Goal: Task Accomplishment & Management: Use online tool/utility

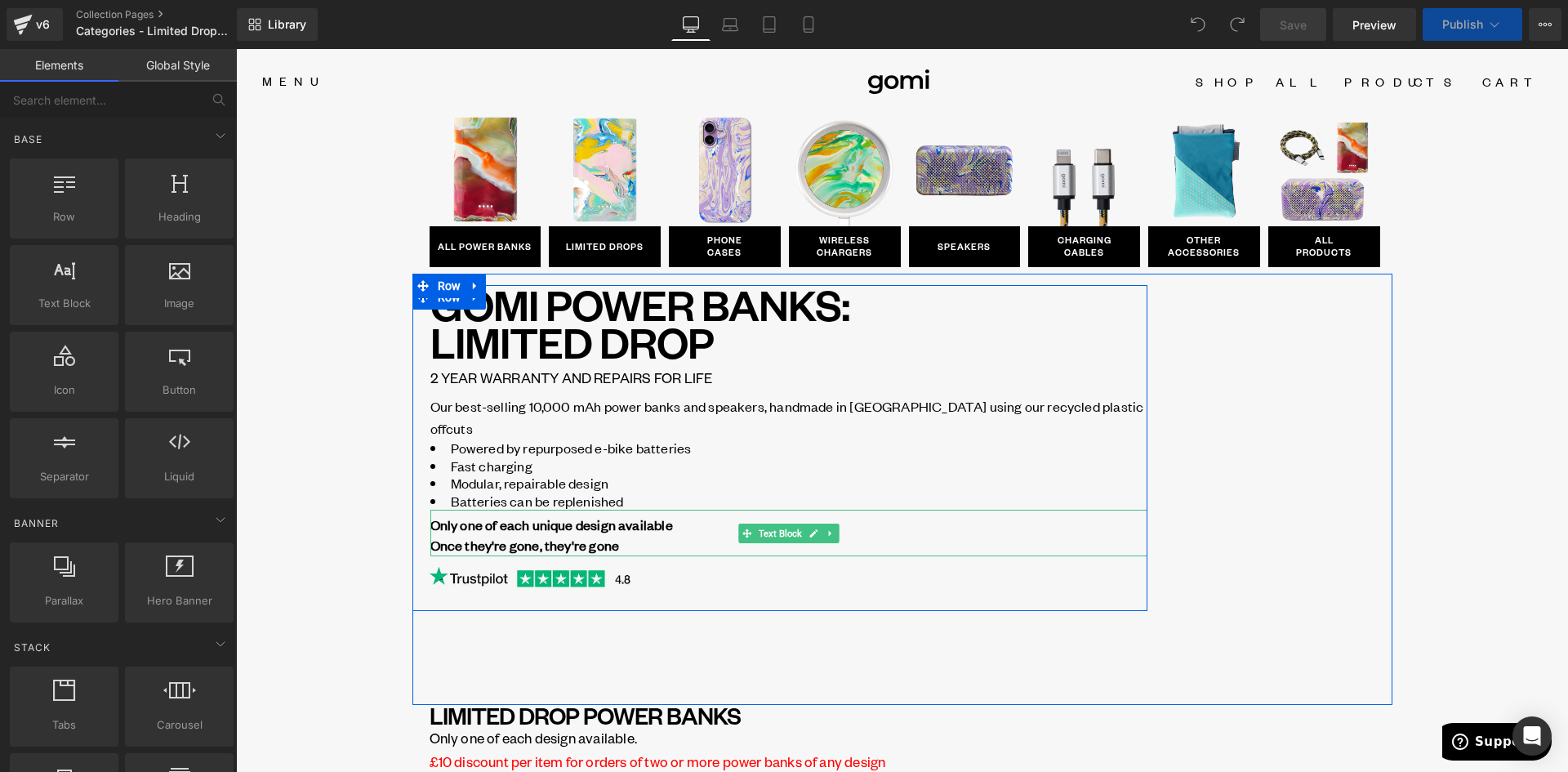
click at [615, 524] on div "Only one of each unique design available Once they're gone, they're gone" at bounding box center [788, 536] width 717 height 41
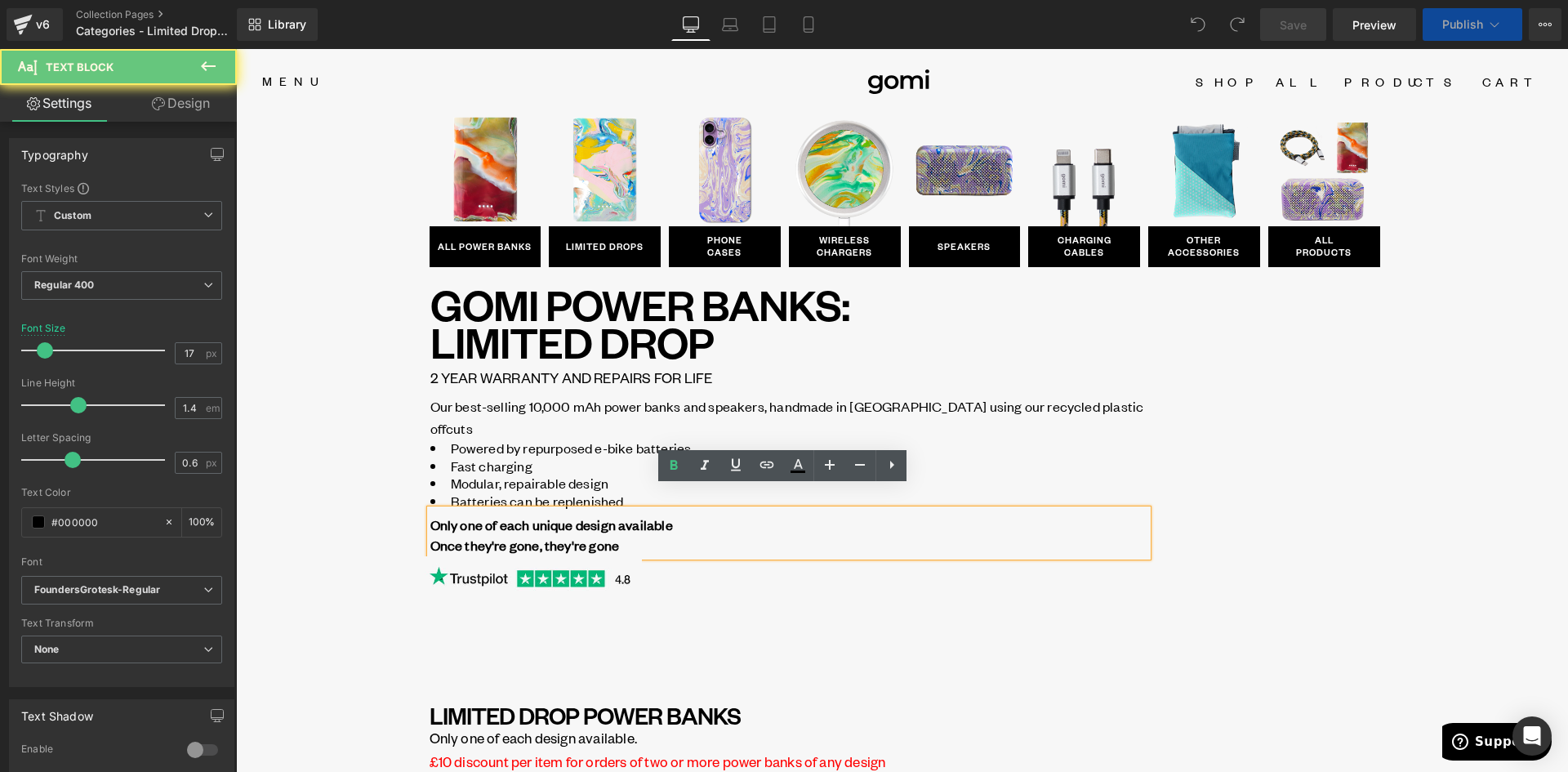
click at [613, 524] on div "Only one of each unique design available Once they're gone, they're gone" at bounding box center [788, 536] width 717 height 41
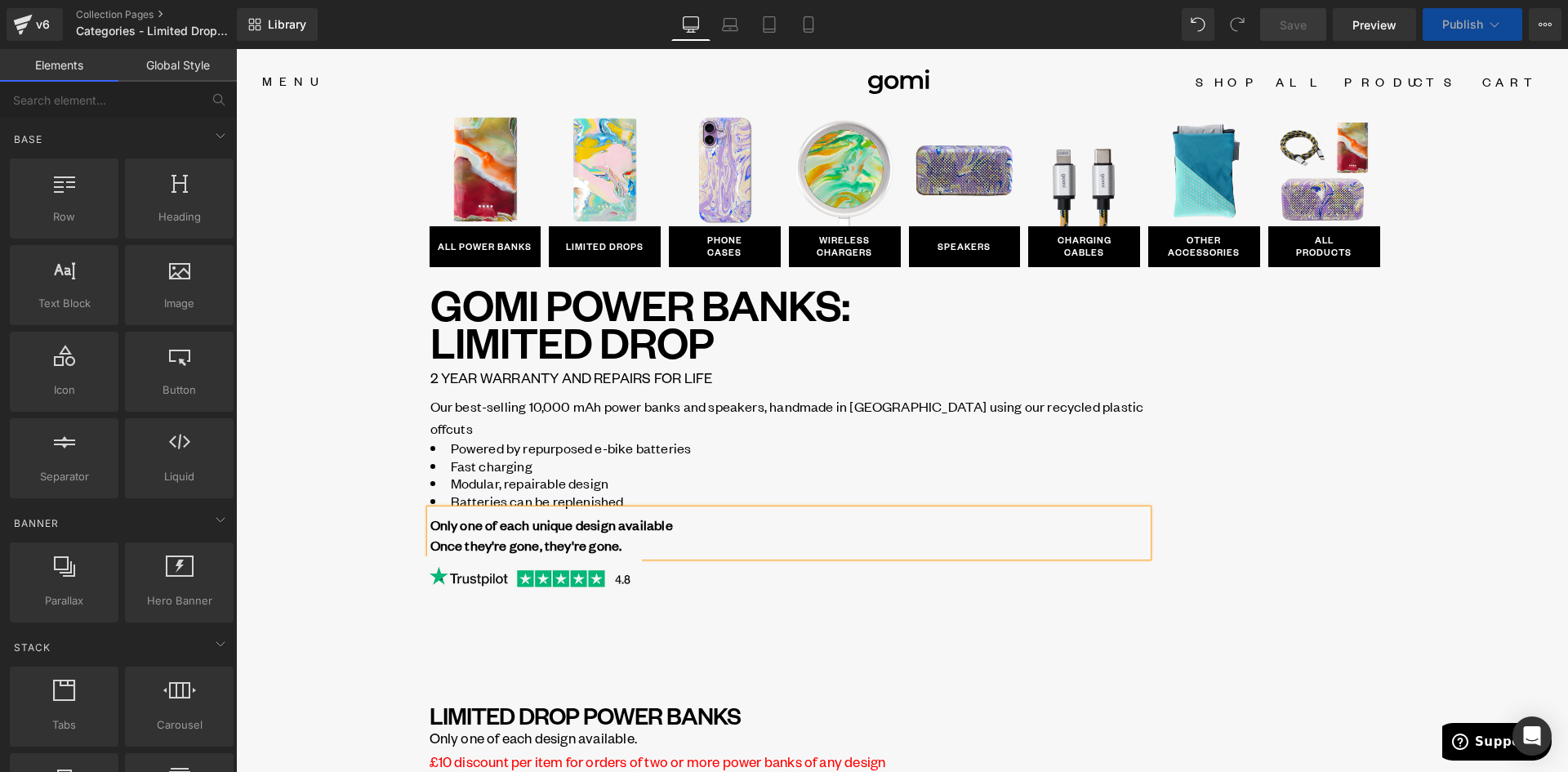
click at [1467, 153] on div "Image ALL POWER BANKS [GEOGRAPHIC_DATA] Image LIMITED DROPS Button Row Image PH…" at bounding box center [901, 785] width 1332 height 1343
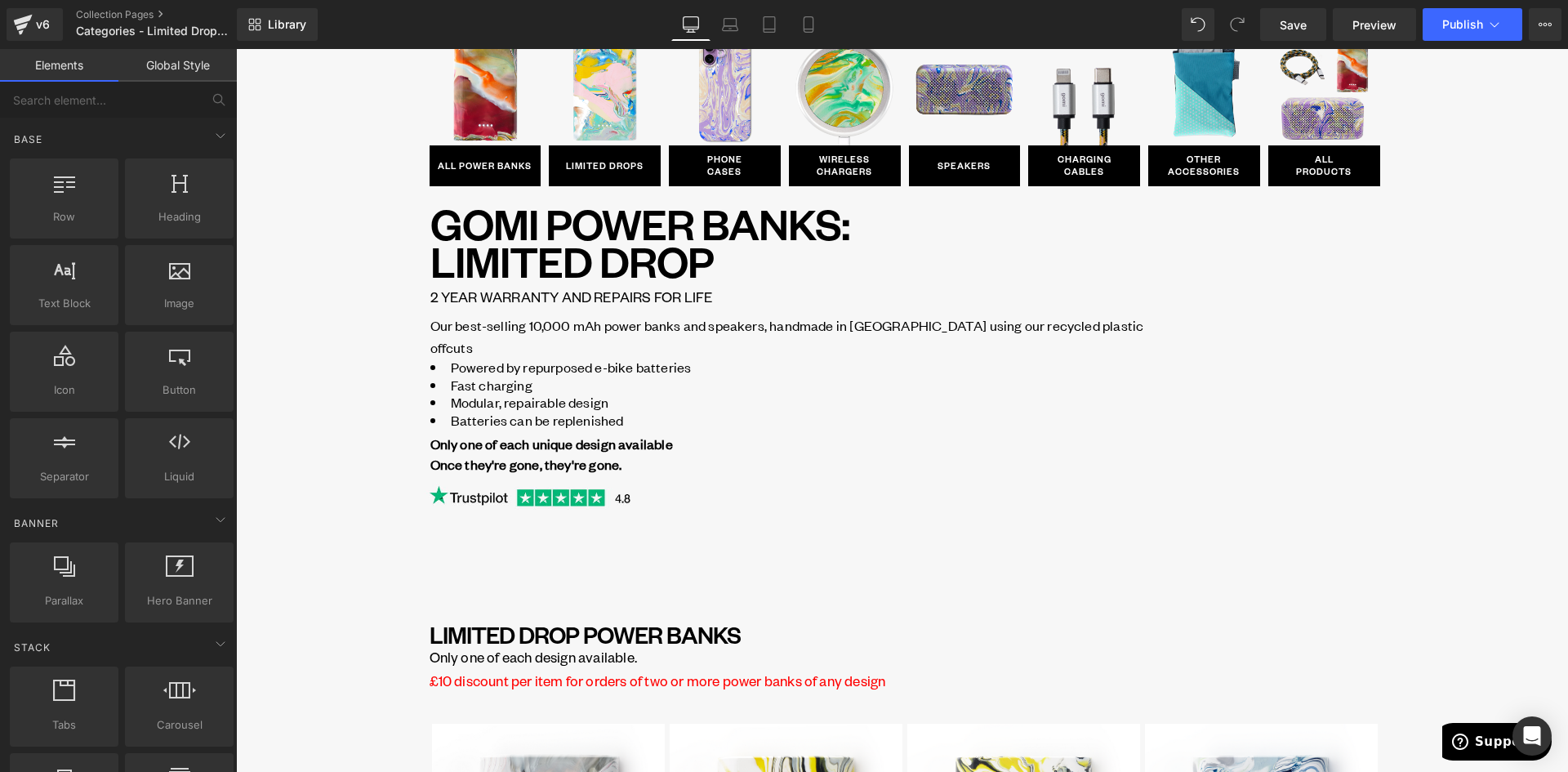
scroll to position [42, 0]
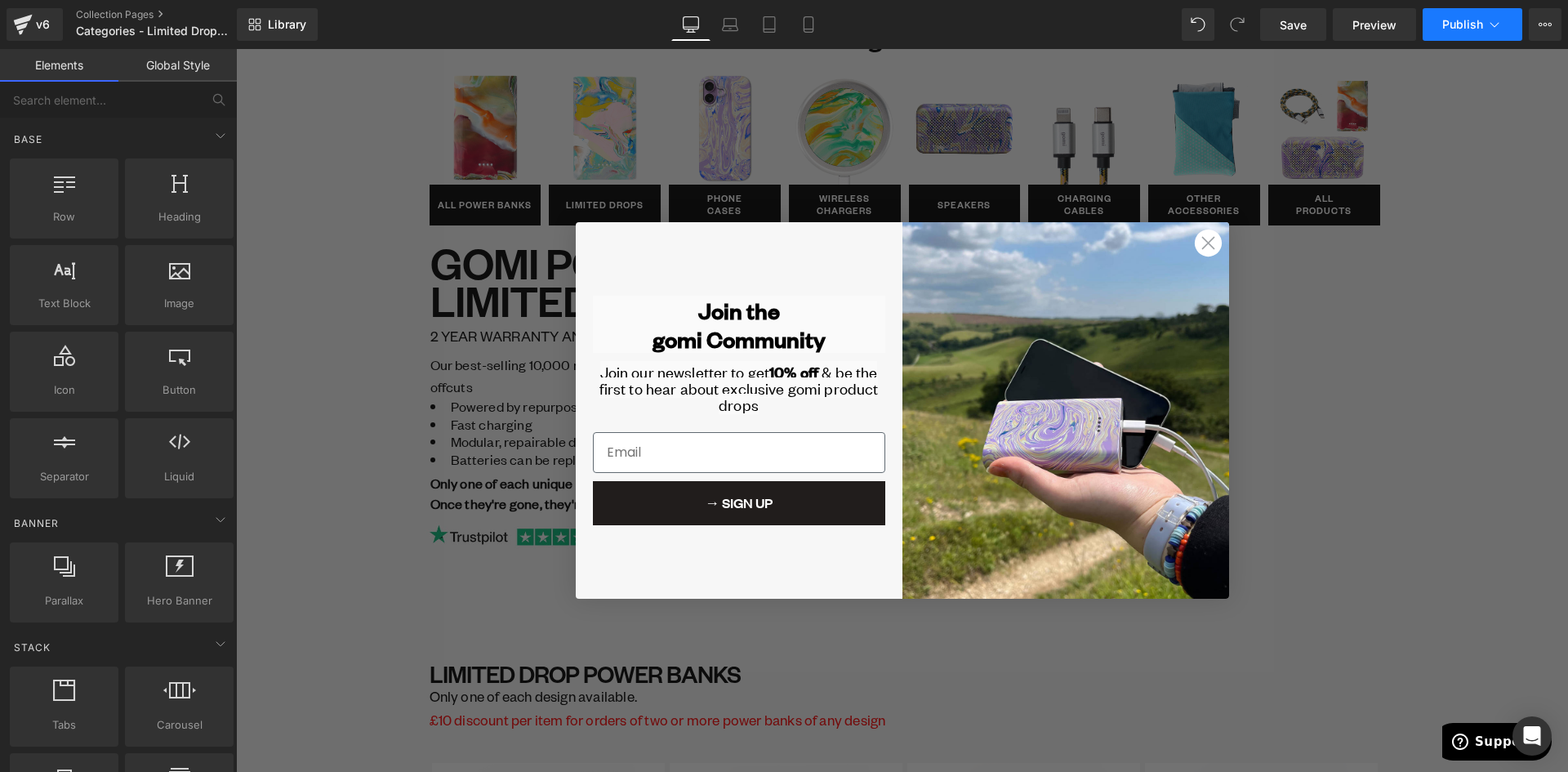
click at [1463, 31] on button "Publish" at bounding box center [1472, 25] width 99 height 33
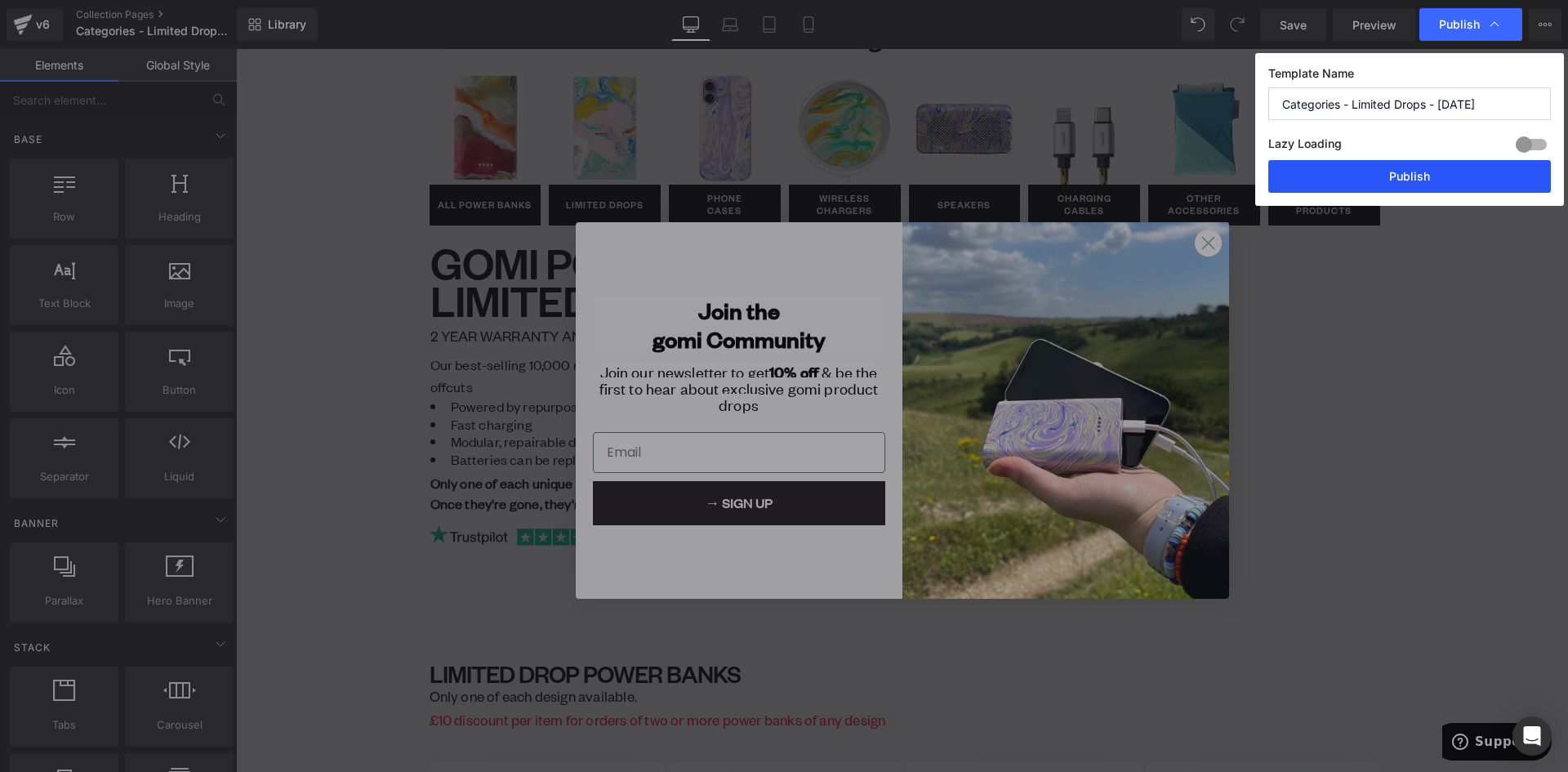
click at [1425, 180] on button "Publish" at bounding box center [1409, 177] width 283 height 33
